Goal: Use online tool/utility

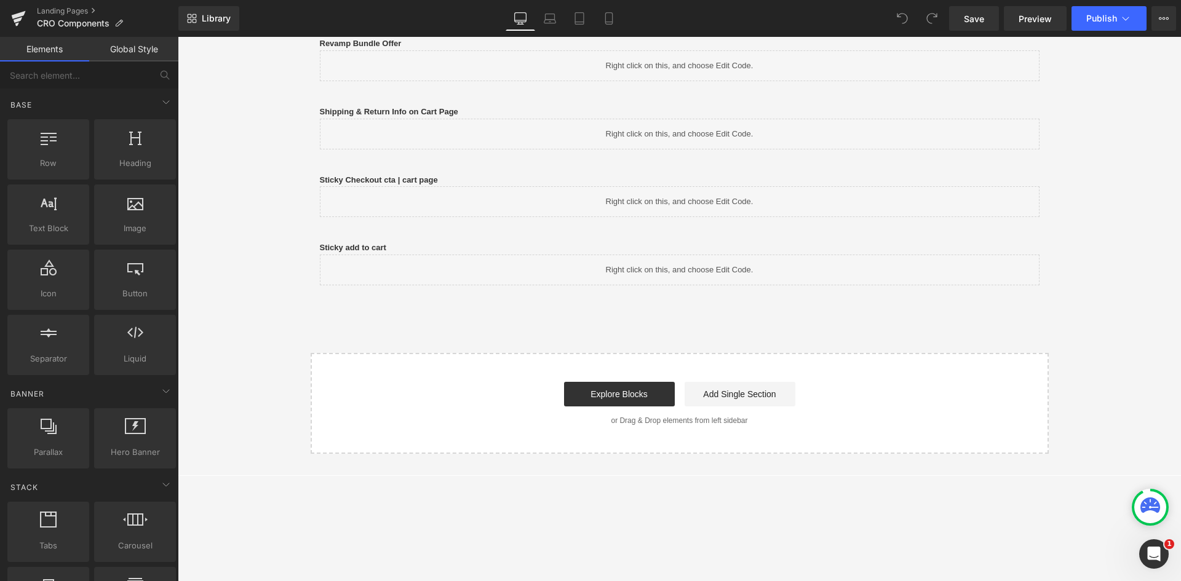
click at [397, 252] on div "Sticky add to cart Text Block" at bounding box center [680, 248] width 720 height 13
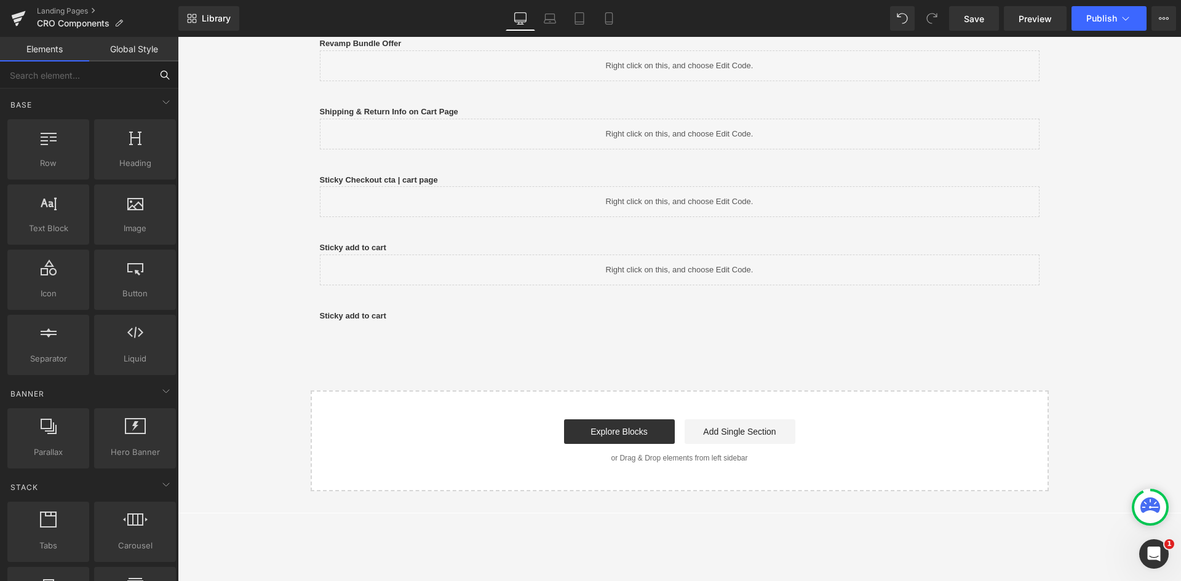
click at [54, 75] on input "text" at bounding box center [75, 74] width 151 height 27
type input "q"
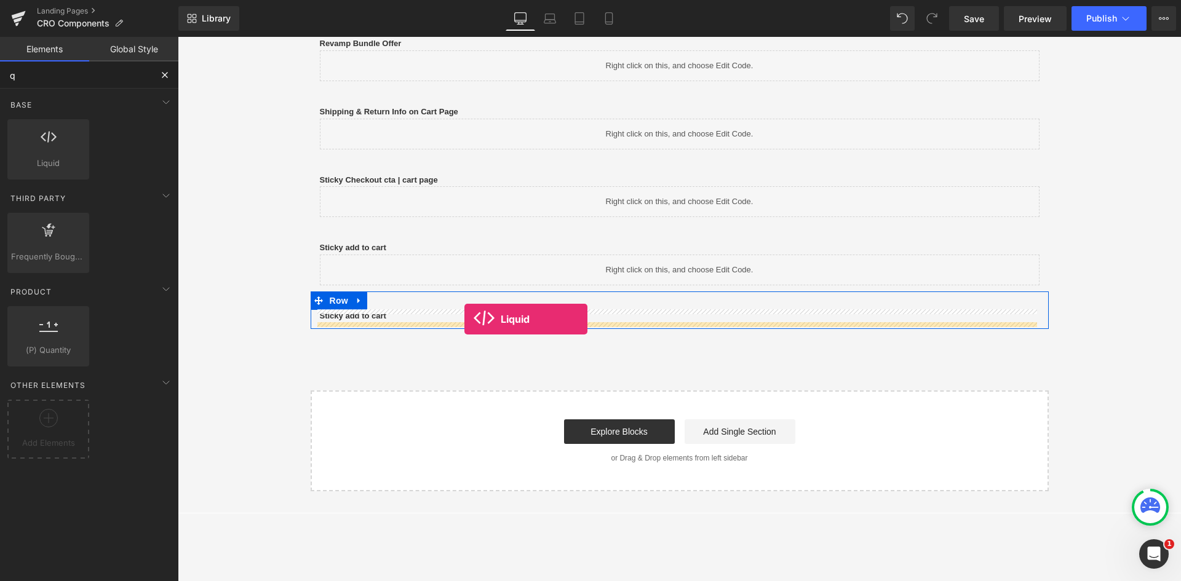
drag, startPoint x: 221, startPoint y: 189, endPoint x: 464, endPoint y: 319, distance: 276.0
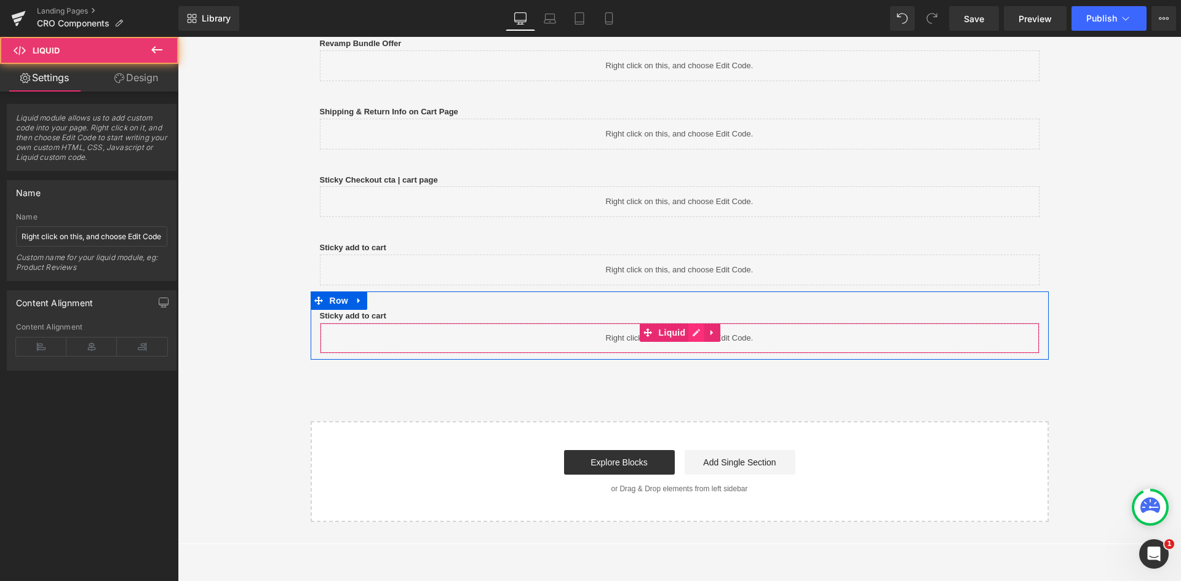
click at [690, 337] on link at bounding box center [696, 332] width 16 height 18
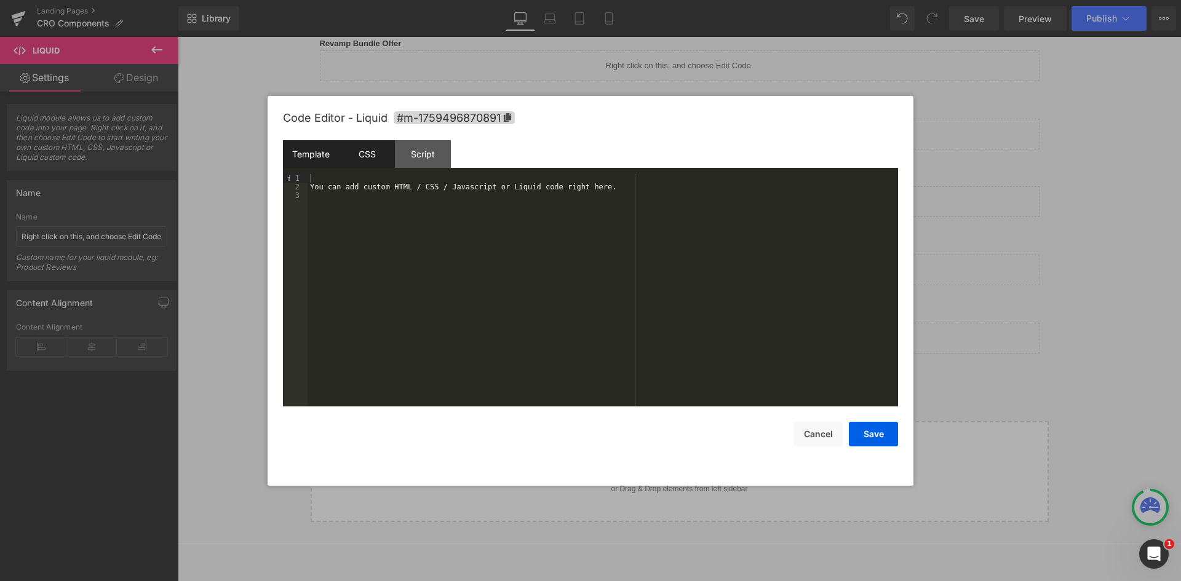
click at [379, 161] on div "CSS" at bounding box center [367, 154] width 56 height 28
click at [408, 214] on div "#m-1759496870891 { }" at bounding box center [602, 299] width 590 height 250
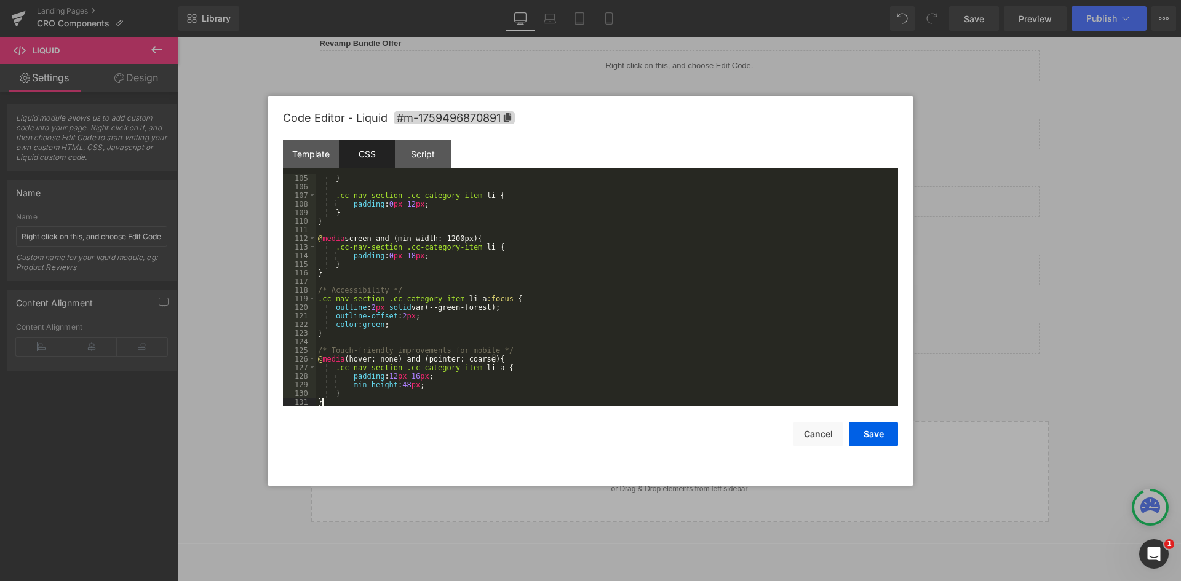
scroll to position [895, 0]
click at [330, 150] on div "Template" at bounding box center [311, 154] width 56 height 28
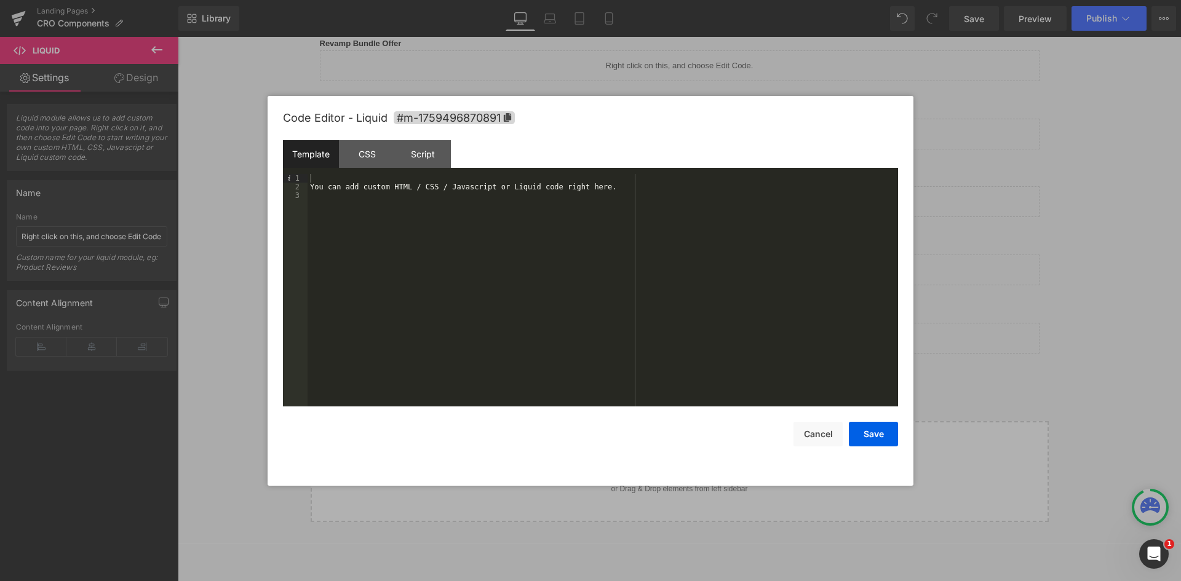
click at [440, 200] on div "You can add custom HTML / CSS / Javascript or Liquid code right here." at bounding box center [602, 299] width 590 height 250
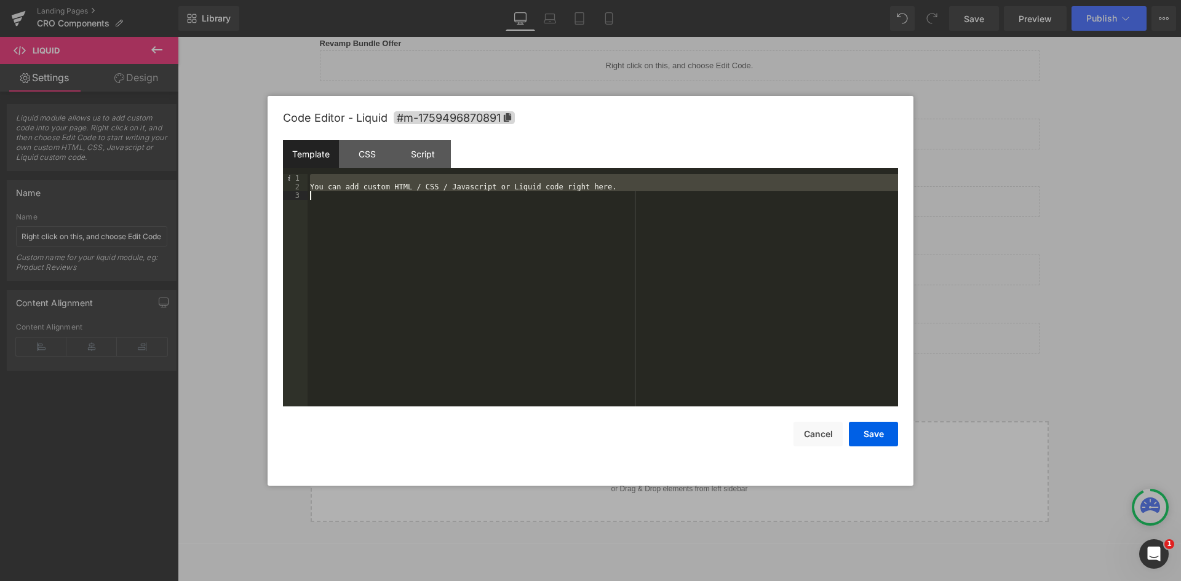
scroll to position [310, 0]
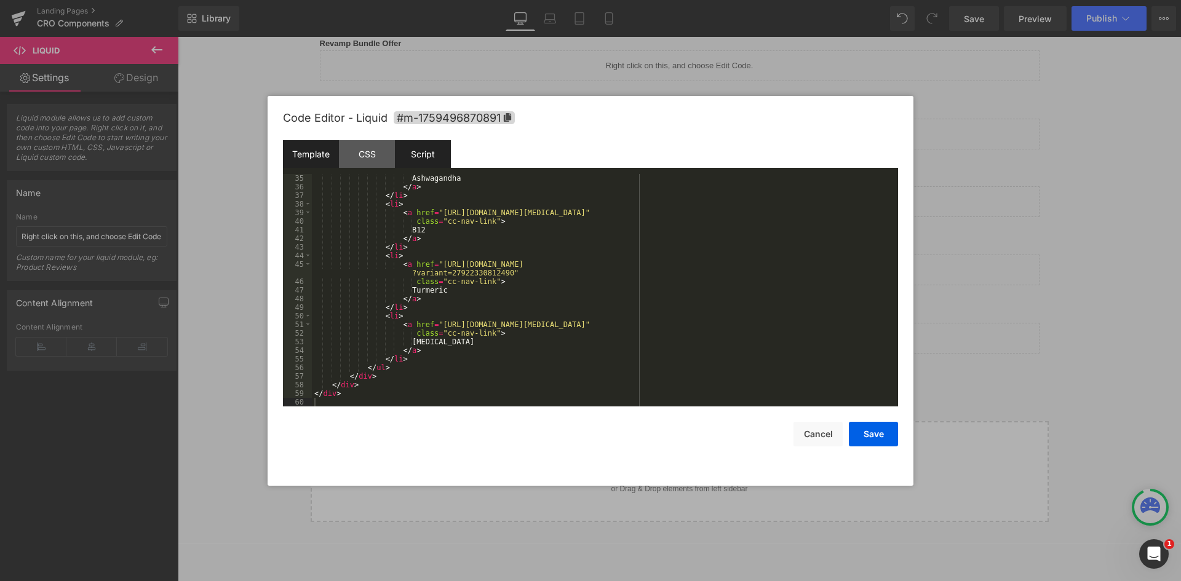
click at [419, 156] on div "Script" at bounding box center [423, 154] width 56 height 28
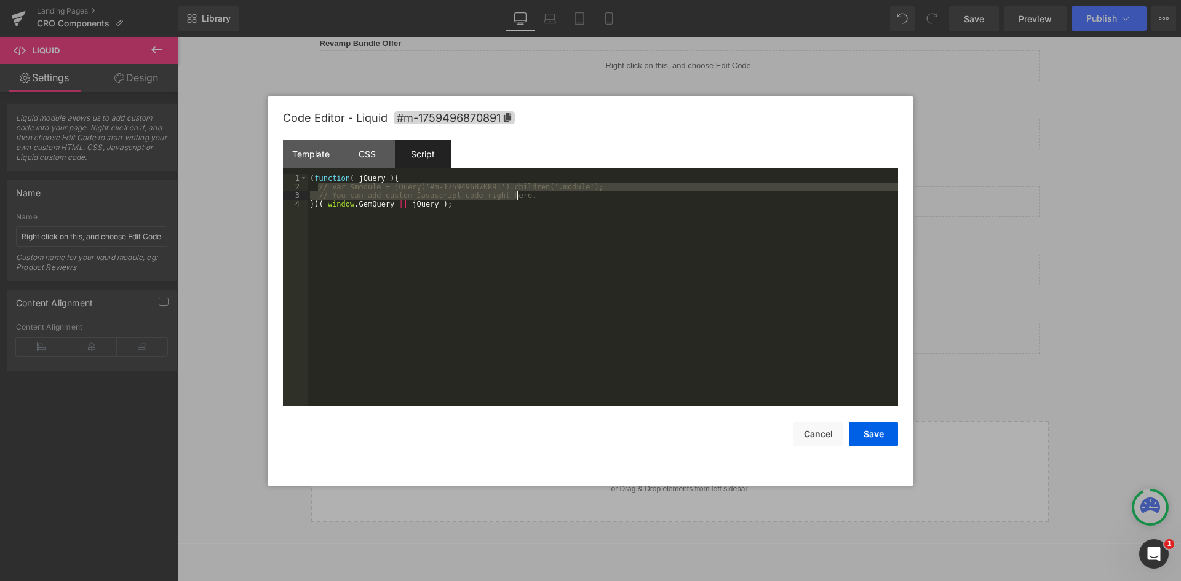
drag, startPoint x: 319, startPoint y: 188, endPoint x: 545, endPoint y: 192, distance: 226.4
click at [545, 192] on div "( function ( jQuery ) { // var $module = jQuery('#m-1759496870891').children('.…" at bounding box center [602, 299] width 590 height 250
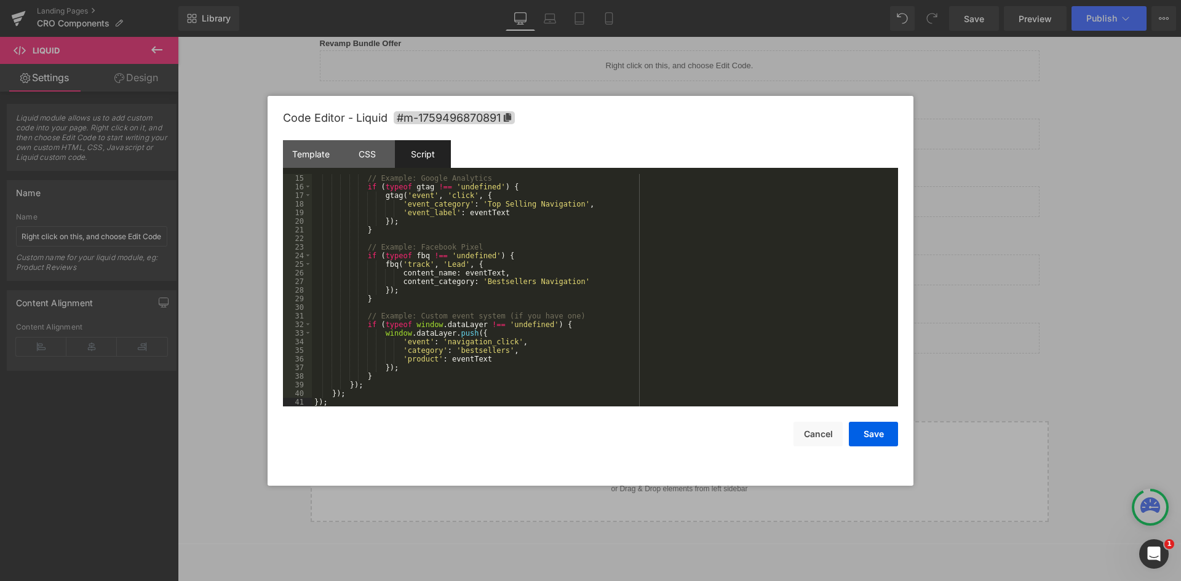
click at [562, 202] on div "// Example: Google Analytics if ( typeof gtag !== 'undefined' ) { gtag ( 'event…" at bounding box center [602, 299] width 581 height 250
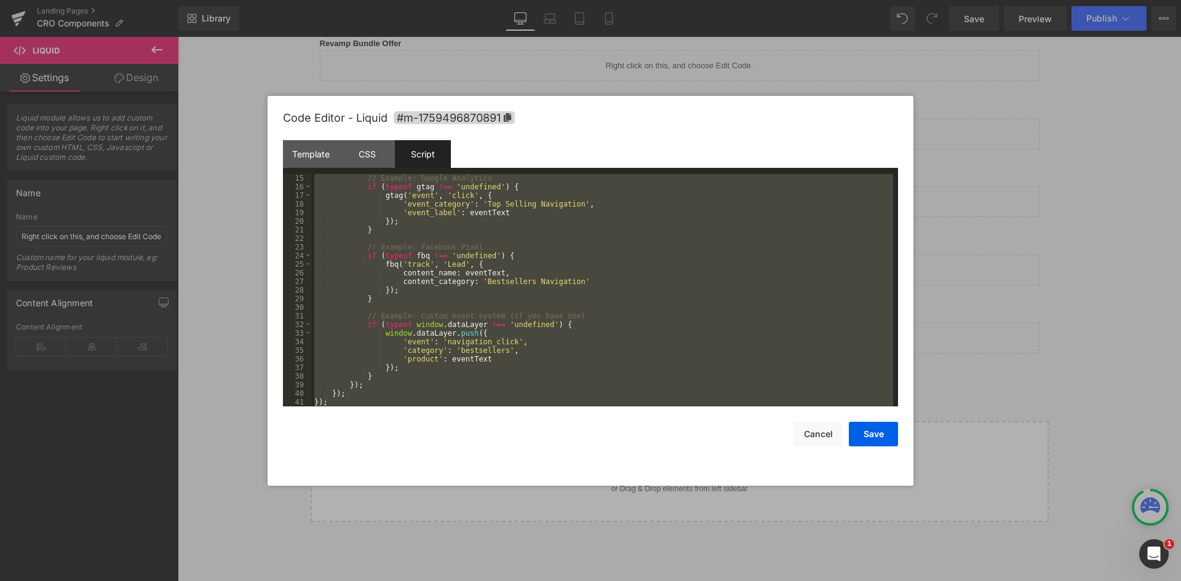
click at [425, 223] on div "// Example: Google Analytics if ( typeof gtag !== 'undefined' ) { gtag ( 'event…" at bounding box center [602, 290] width 581 height 232
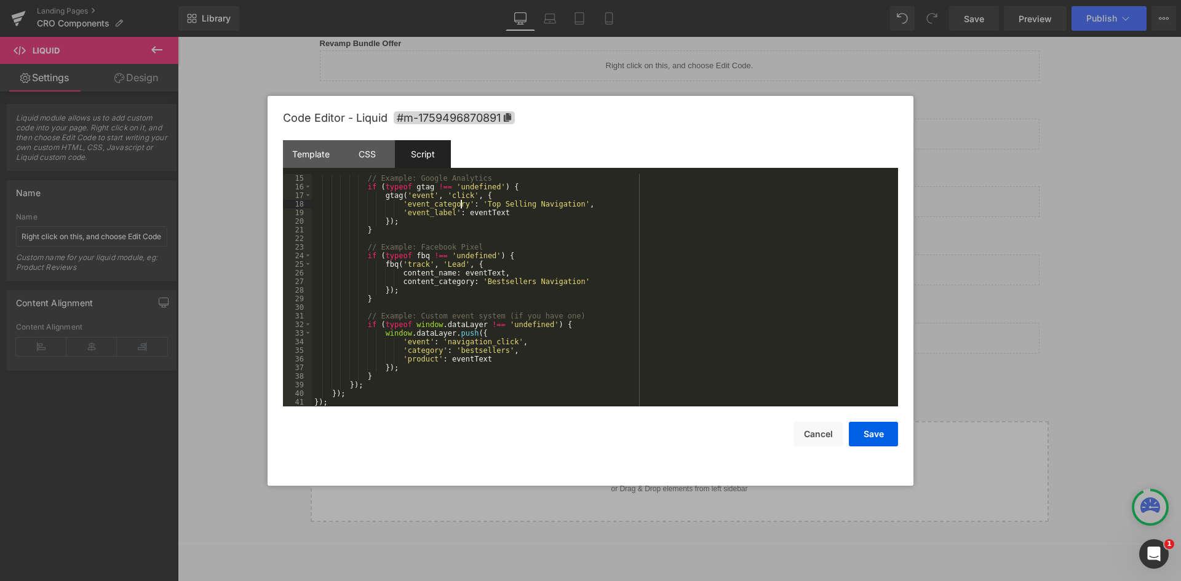
click at [459, 205] on div "// Example: Google Analytics if ( typeof gtag !== 'undefined' ) { gtag ( 'event…" at bounding box center [602, 299] width 581 height 250
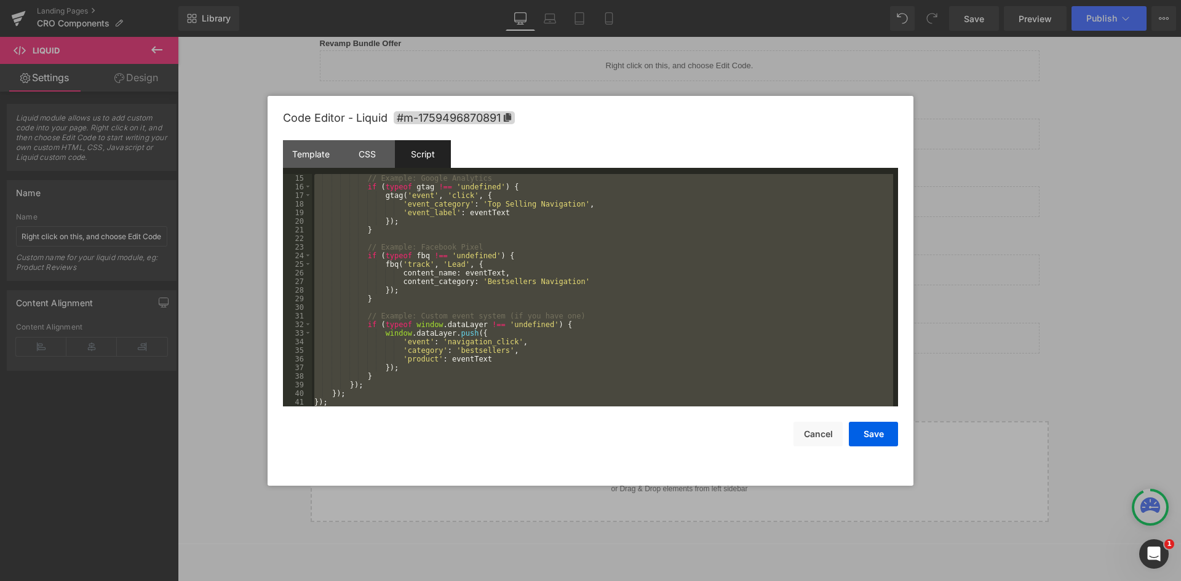
scroll to position [86, 0]
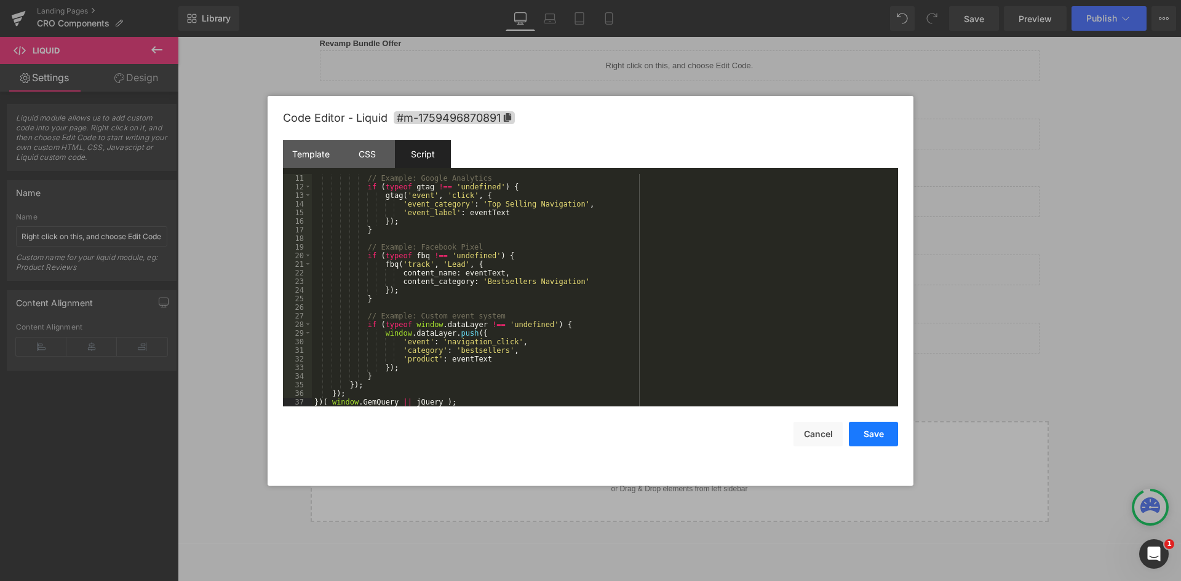
click at [868, 440] on button "Save" at bounding box center [873, 434] width 49 height 25
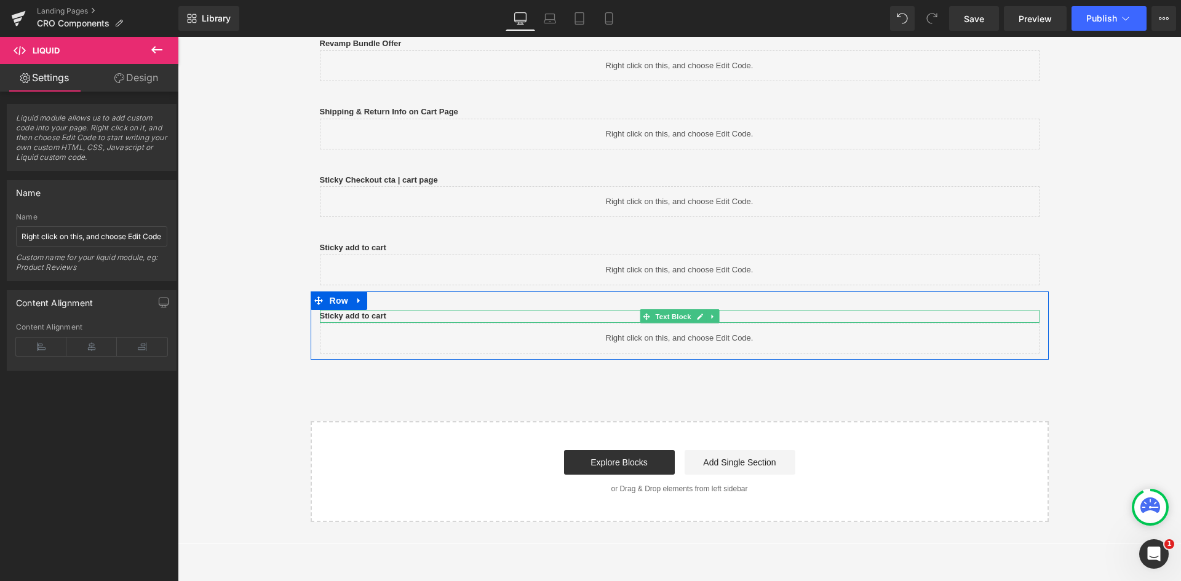
click at [398, 314] on p "Sticky add to cart" at bounding box center [680, 316] width 720 height 13
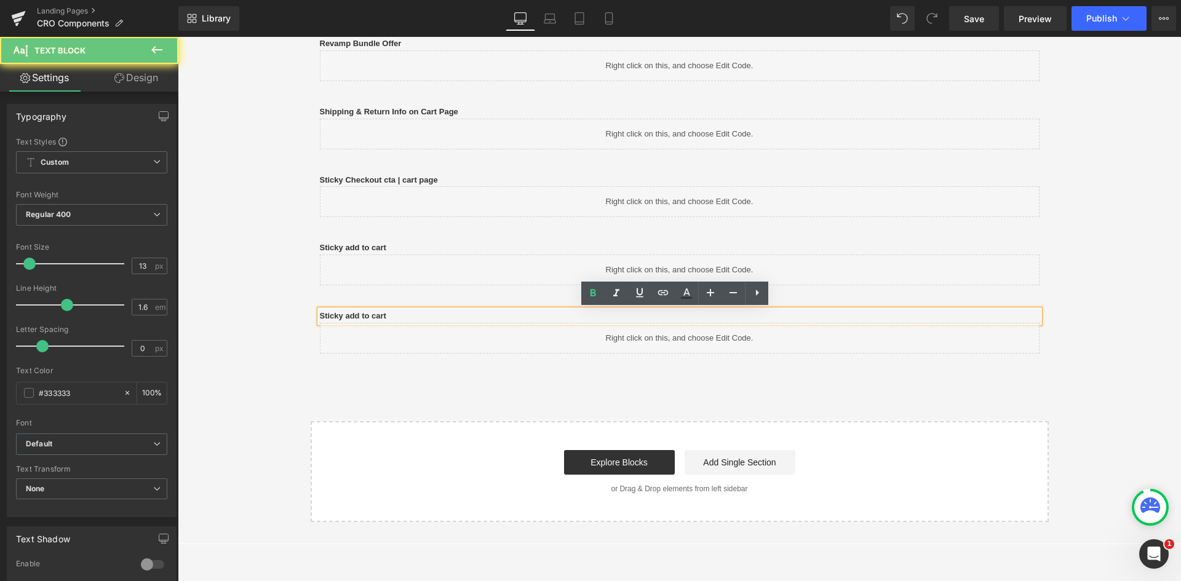
click at [421, 317] on p "Sticky add to cart" at bounding box center [680, 316] width 720 height 13
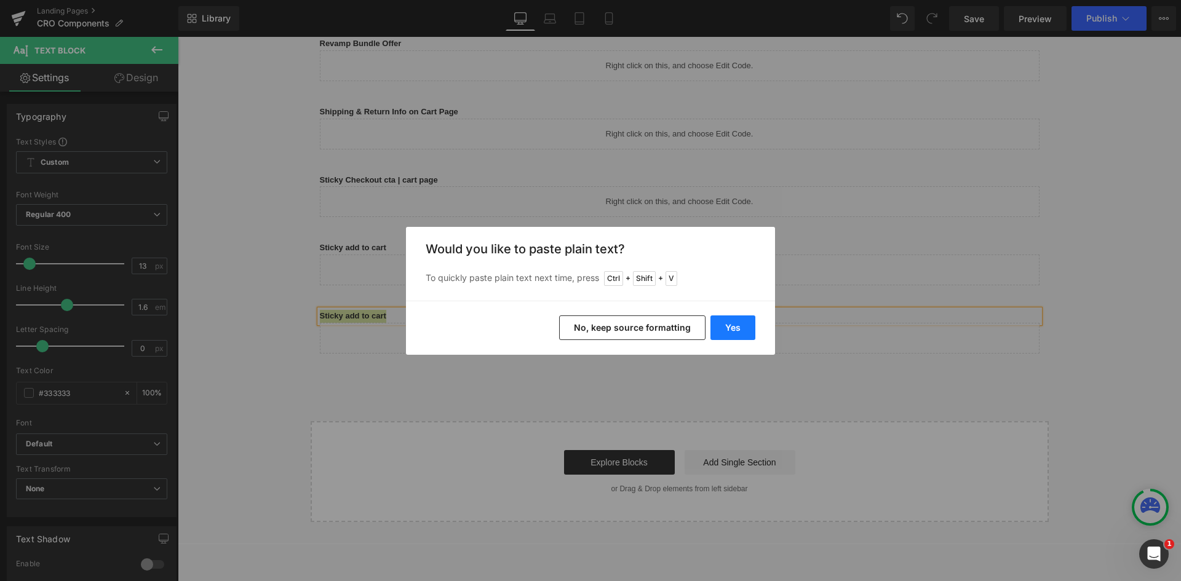
click at [734, 321] on button "Yes" at bounding box center [732, 327] width 45 height 25
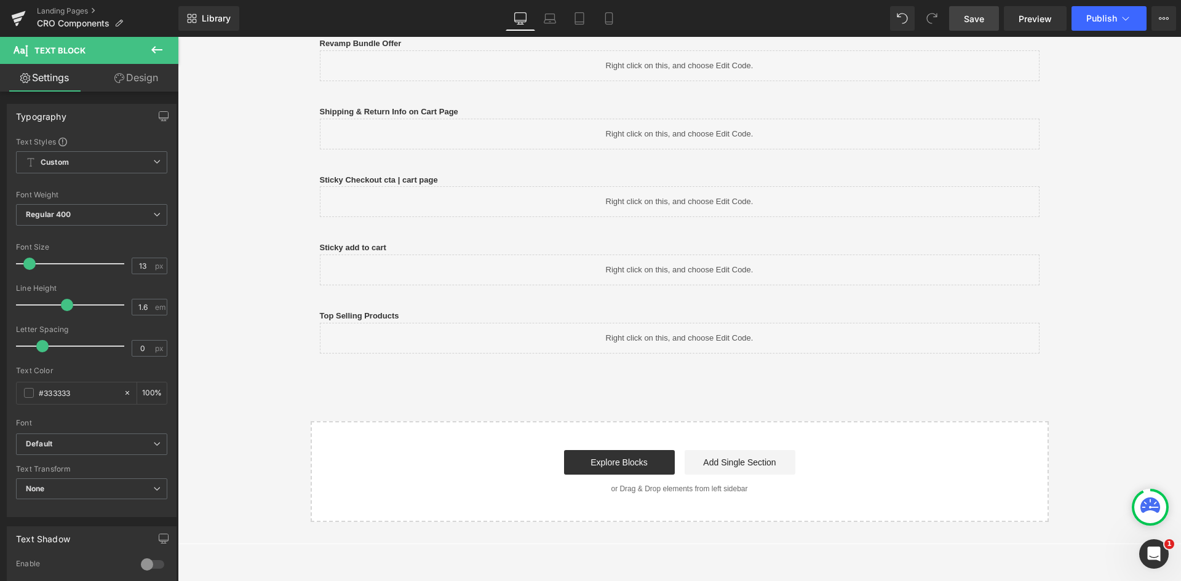
click at [983, 28] on link "Save" at bounding box center [974, 18] width 50 height 25
click at [973, 15] on span "Save" at bounding box center [974, 18] width 20 height 13
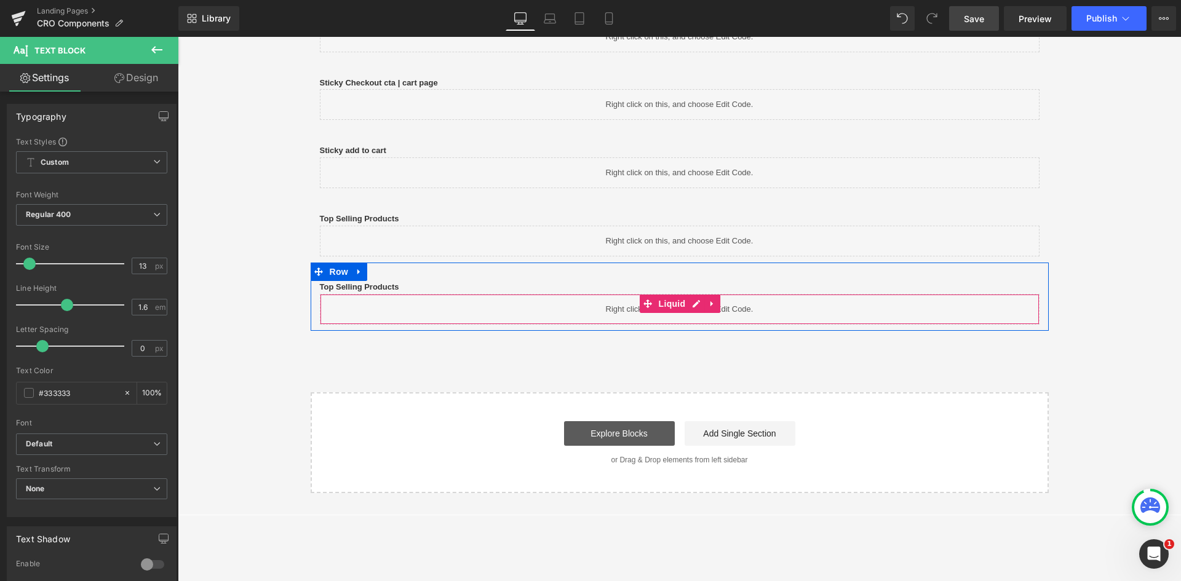
scroll to position [818, 0]
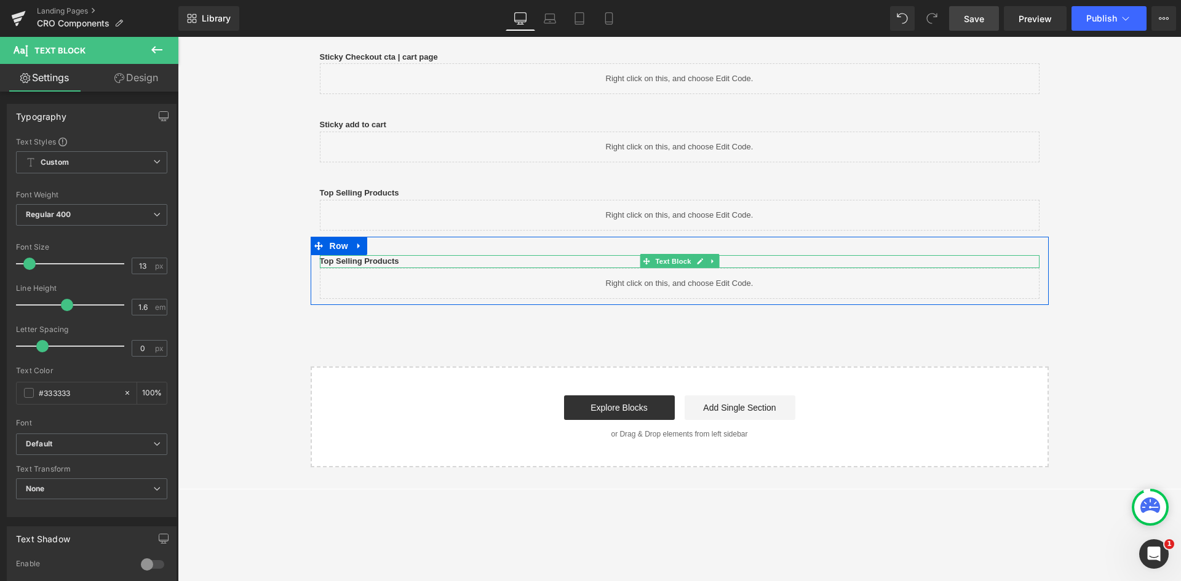
click at [413, 260] on p "Top Selling Products" at bounding box center [680, 261] width 720 height 13
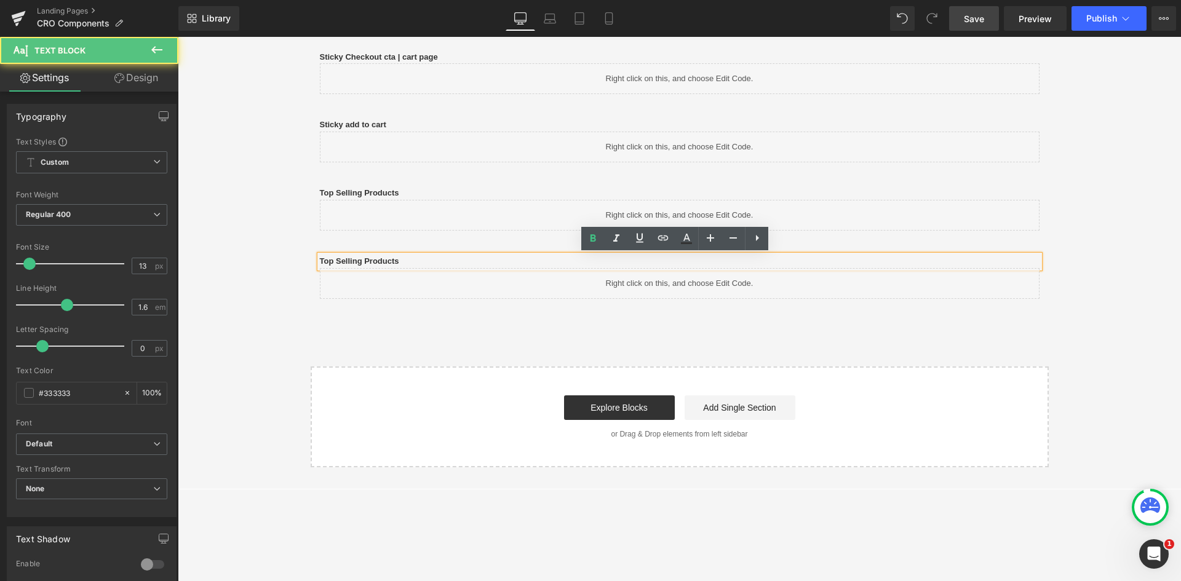
click at [423, 261] on p "Top Selling Products" at bounding box center [680, 261] width 720 height 13
drag, startPoint x: 436, startPoint y: 261, endPoint x: 298, endPoint y: 260, distance: 138.4
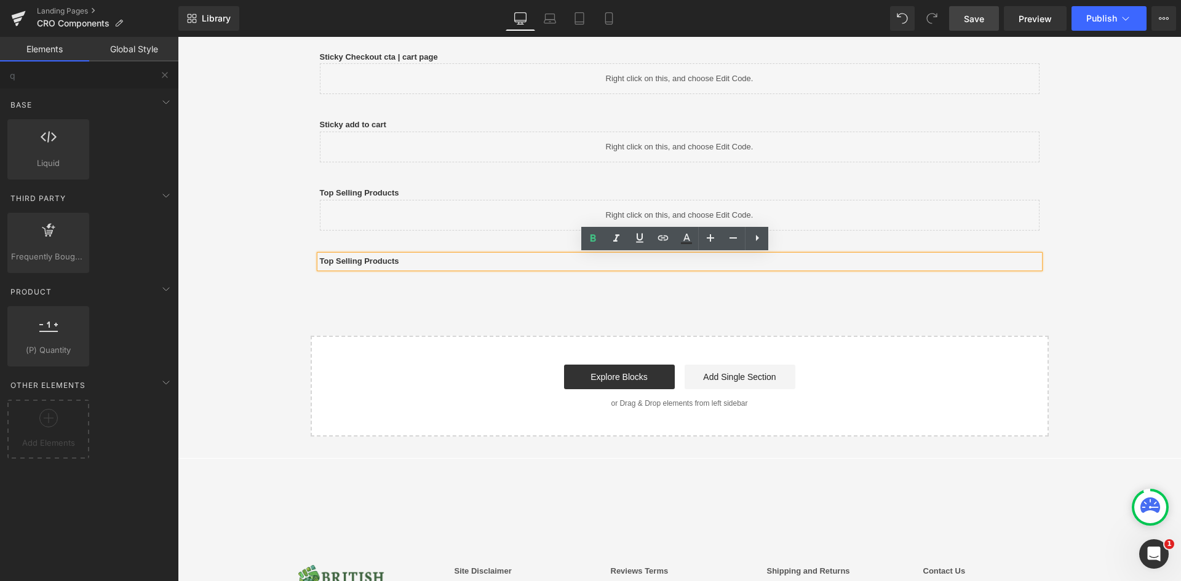
click at [392, 266] on p "Top Selling Products" at bounding box center [680, 261] width 720 height 13
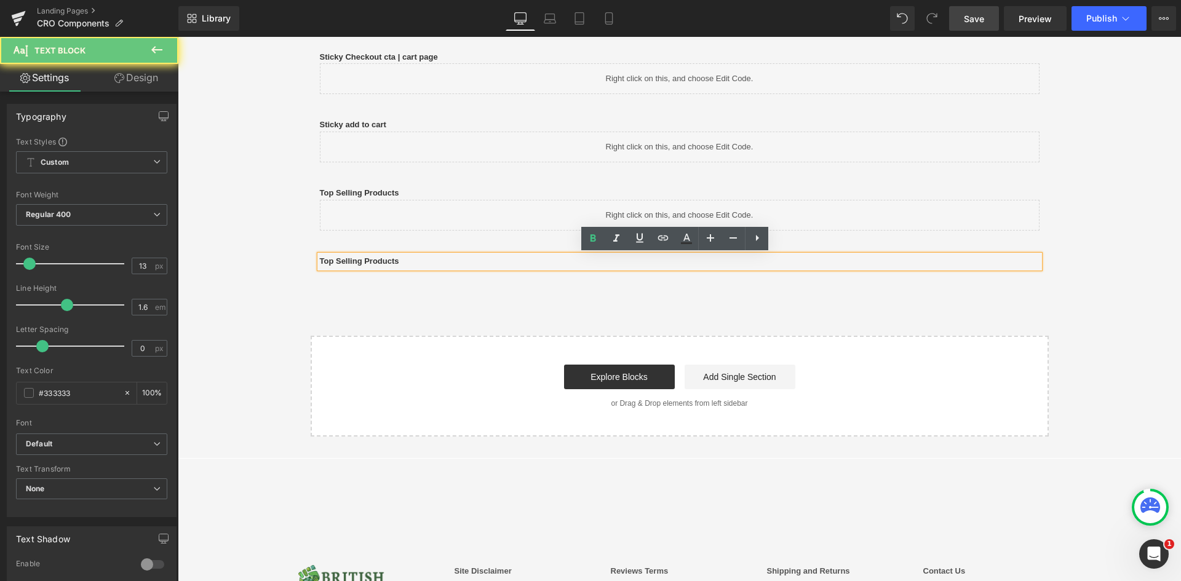
click at [401, 260] on p "Top Selling Products" at bounding box center [680, 261] width 720 height 13
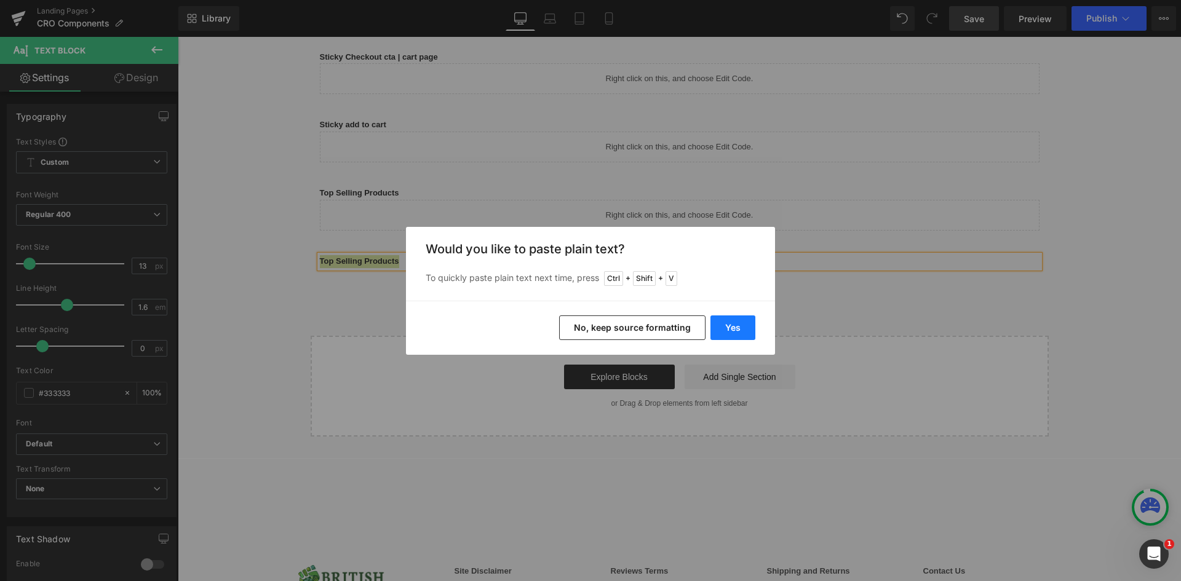
click at [733, 322] on button "Yes" at bounding box center [732, 327] width 45 height 25
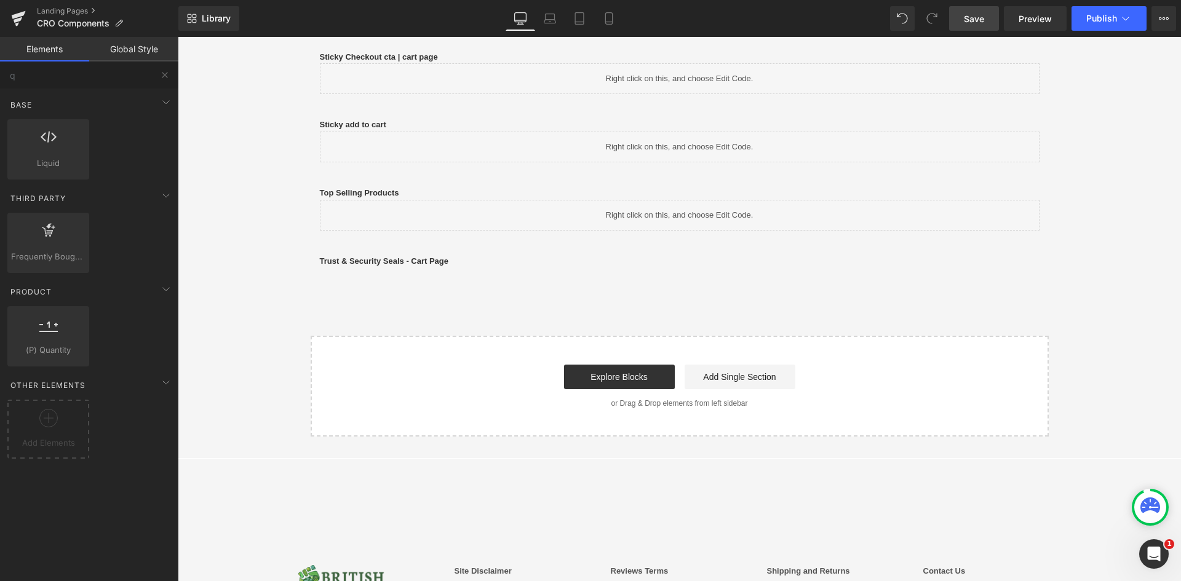
click at [955, 18] on link "Save" at bounding box center [974, 18] width 50 height 25
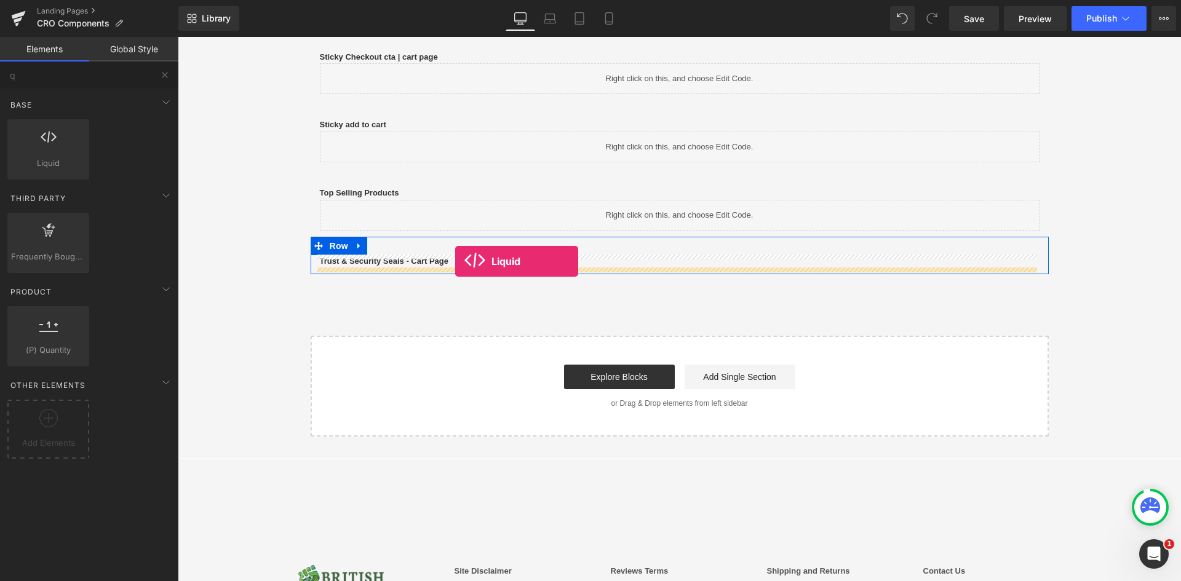
drag, startPoint x: 260, startPoint y: 208, endPoint x: 455, endPoint y: 261, distance: 202.0
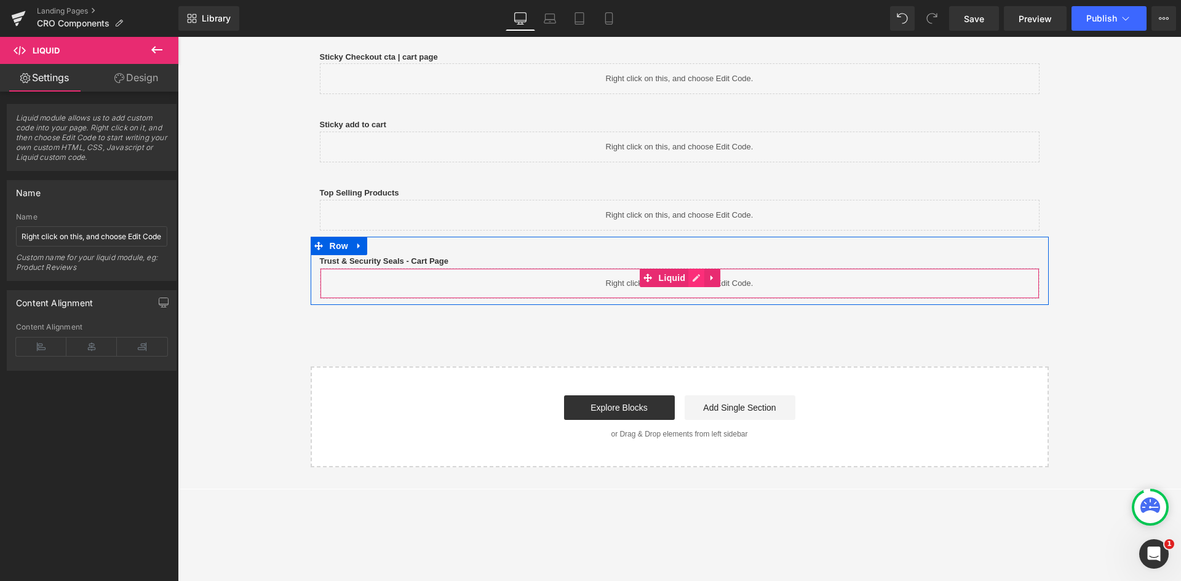
click at [694, 274] on ul "Liquid" at bounding box center [680, 278] width 81 height 18
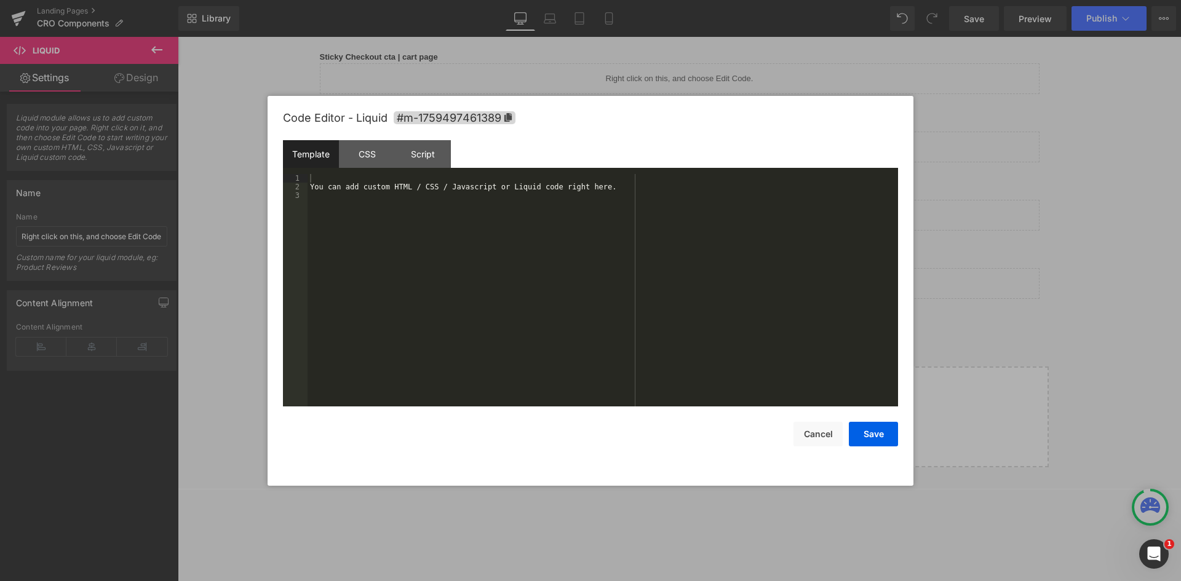
click at [446, 244] on div "You can add custom HTML / CSS / Javascript or Liquid code right here." at bounding box center [602, 299] width 590 height 250
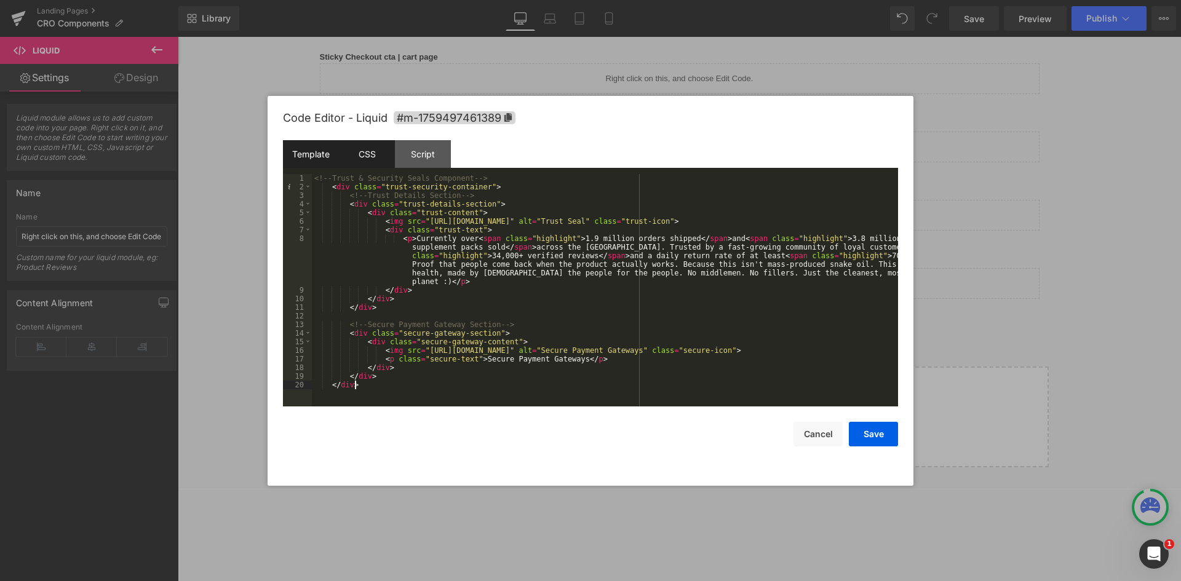
click at [373, 155] on div "CSS" at bounding box center [367, 154] width 56 height 28
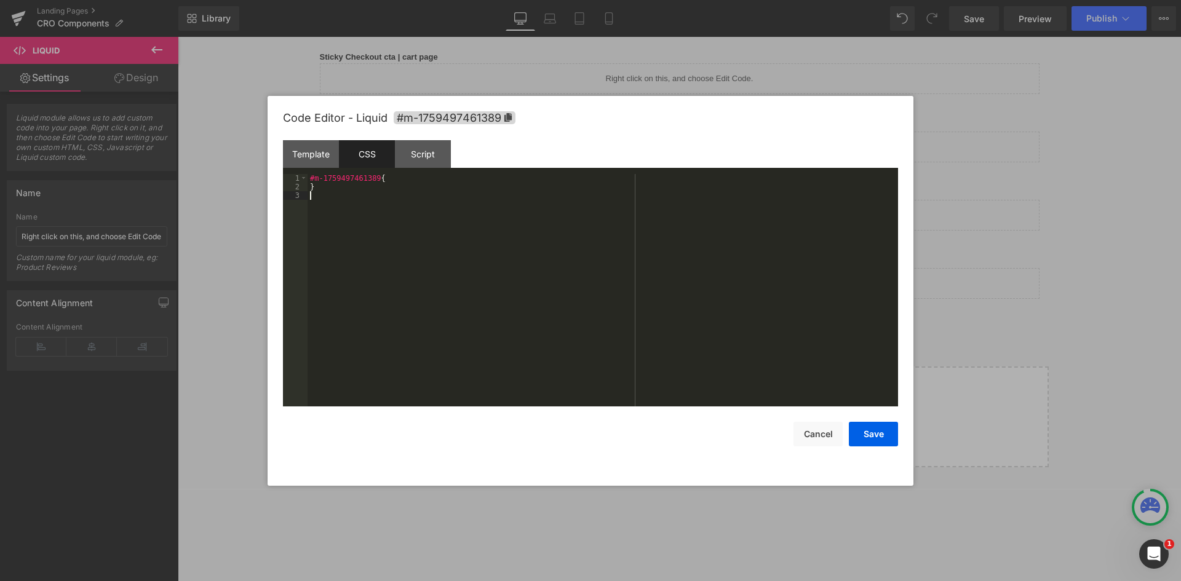
click at [478, 201] on div "#m-1759497461389 { }" at bounding box center [602, 299] width 590 height 250
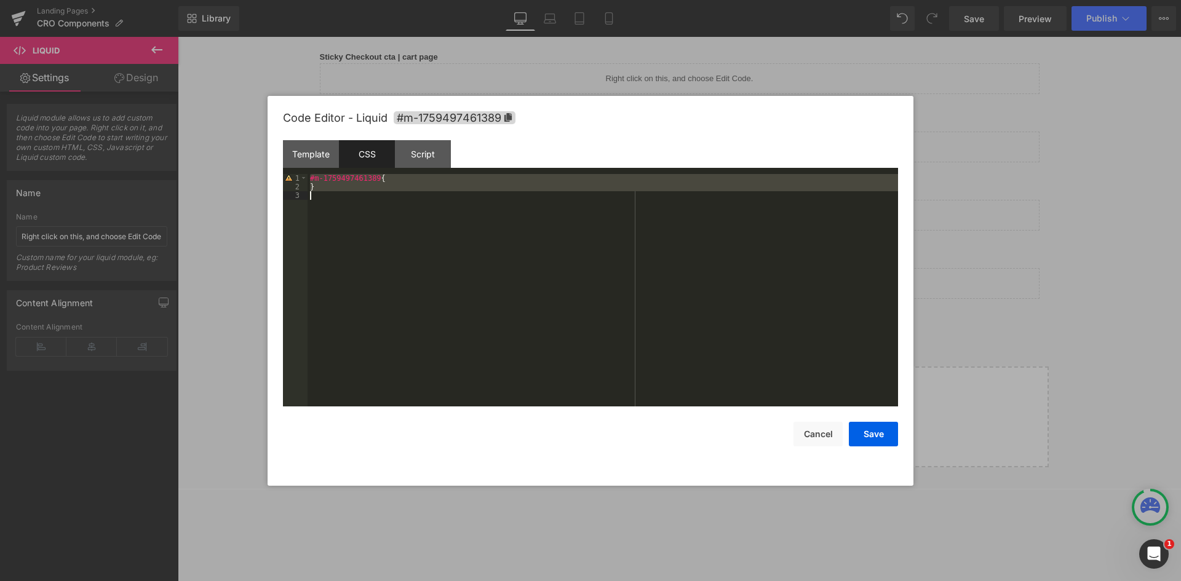
scroll to position [1765, 0]
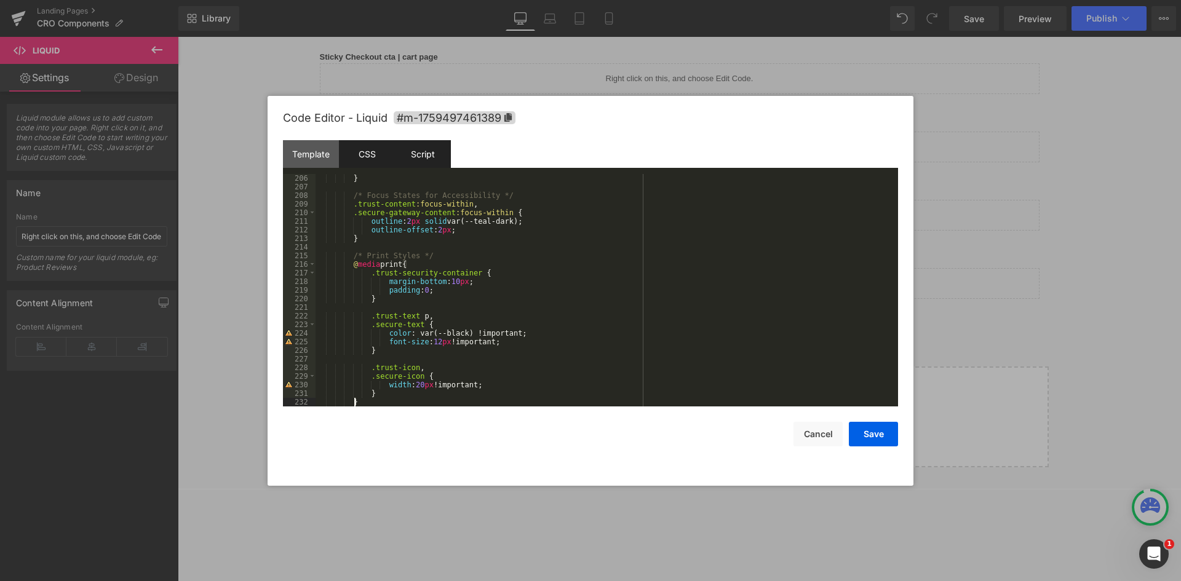
click at [411, 154] on div "Script" at bounding box center [423, 154] width 56 height 28
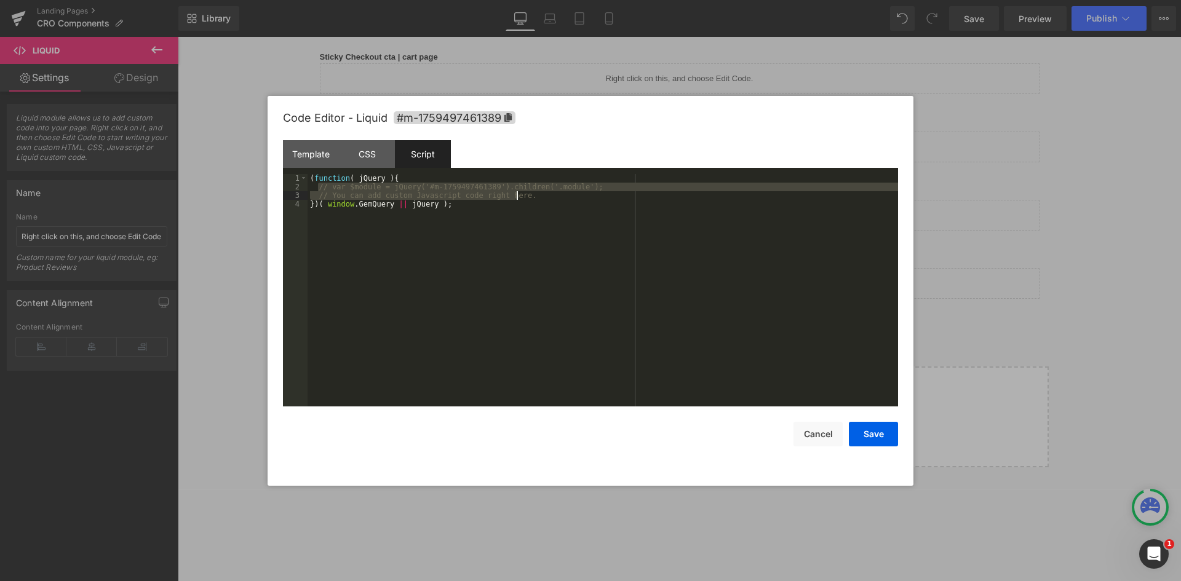
drag, startPoint x: 318, startPoint y: 188, endPoint x: 531, endPoint y: 193, distance: 213.5
click at [531, 193] on div "( function ( jQuery ) { // var $module = jQuery('#m-1759497461389').children('.…" at bounding box center [602, 299] width 590 height 250
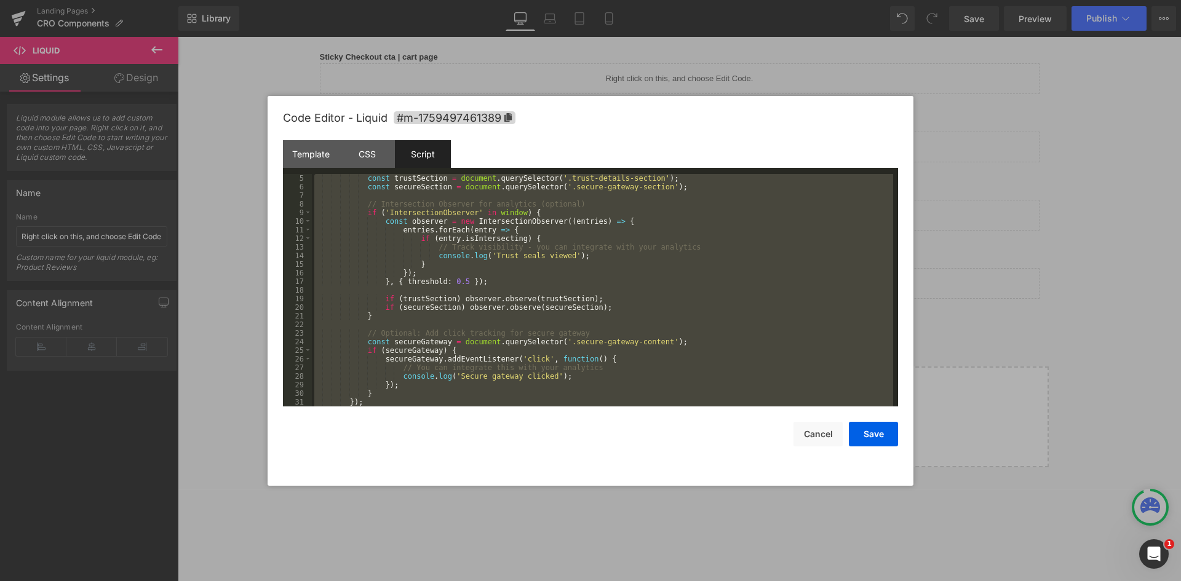
click at [491, 196] on div "const trustSection = document . querySelector ( '.trust-details-section' ) ; co…" at bounding box center [602, 290] width 581 height 232
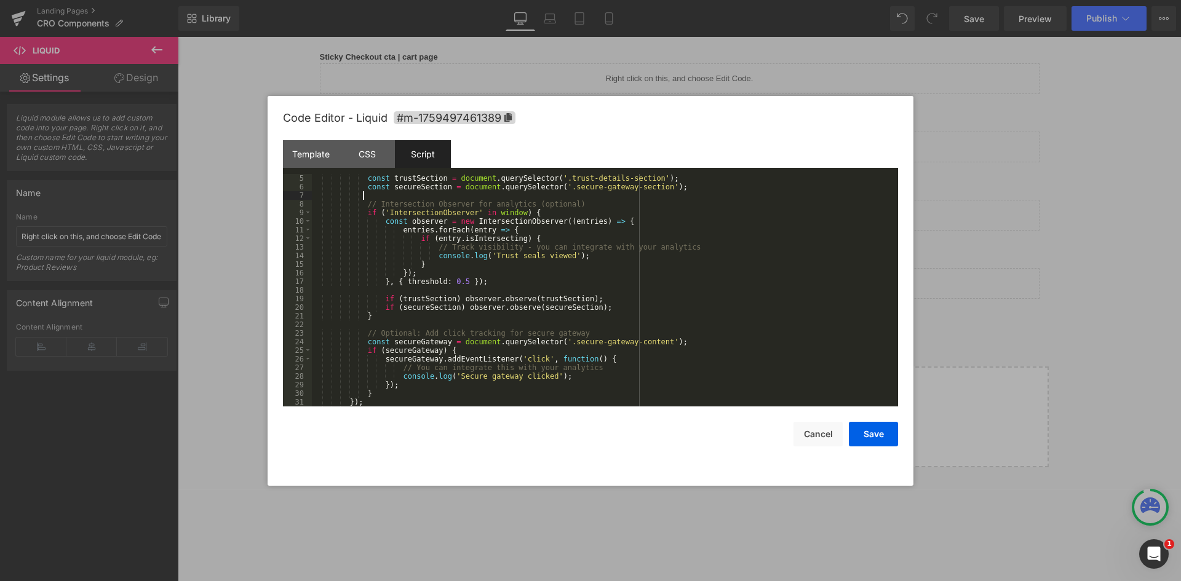
click at [534, 203] on div "const trustSection = document . querySelector ( '.trust-details-section' ) ; co…" at bounding box center [602, 299] width 581 height 250
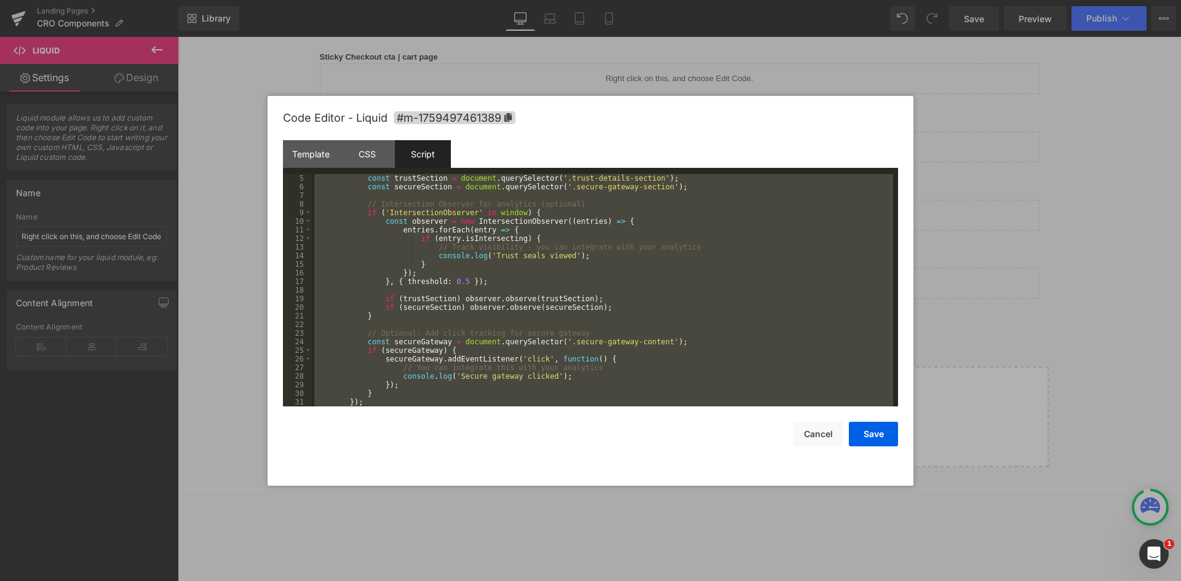
scroll to position [9, 0]
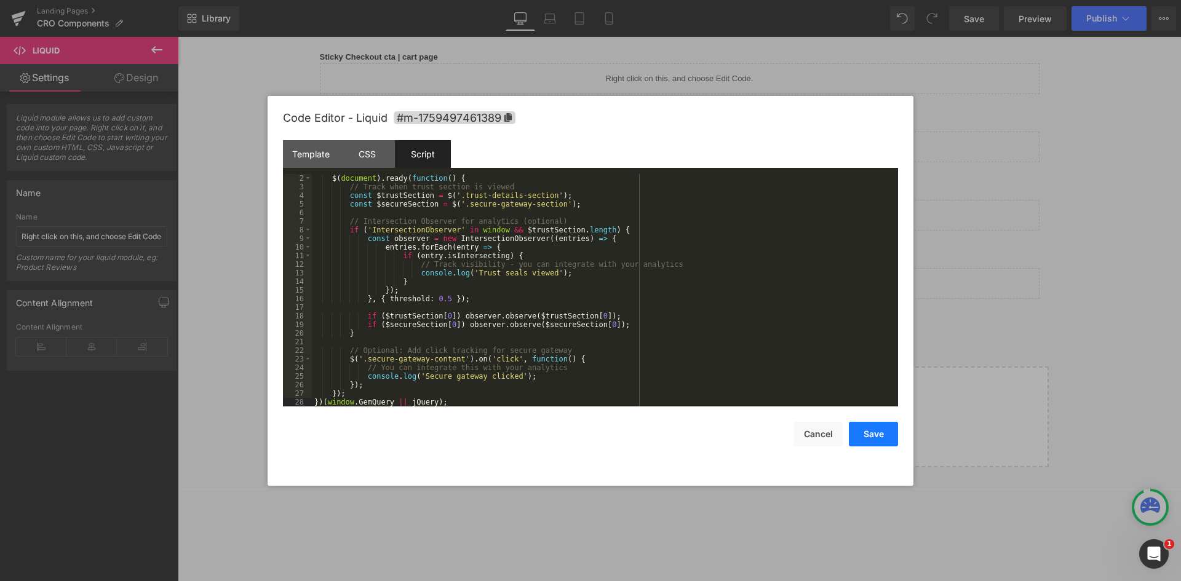
click at [885, 434] on button "Save" at bounding box center [873, 434] width 49 height 25
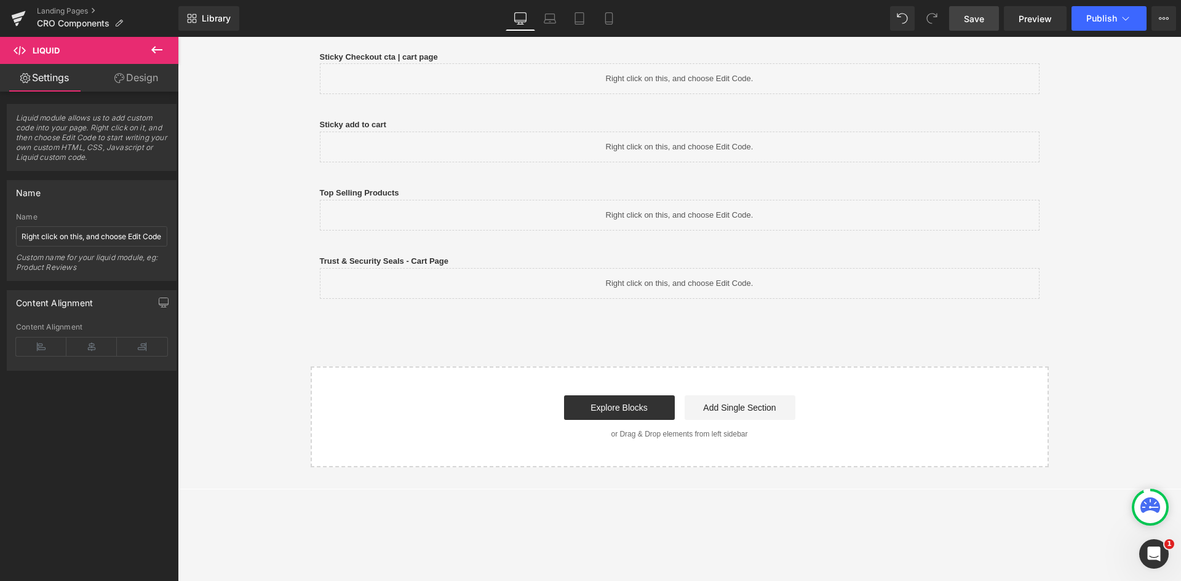
click at [977, 13] on span "Save" at bounding box center [974, 18] width 20 height 13
